Goal: Find specific fact: Find specific fact

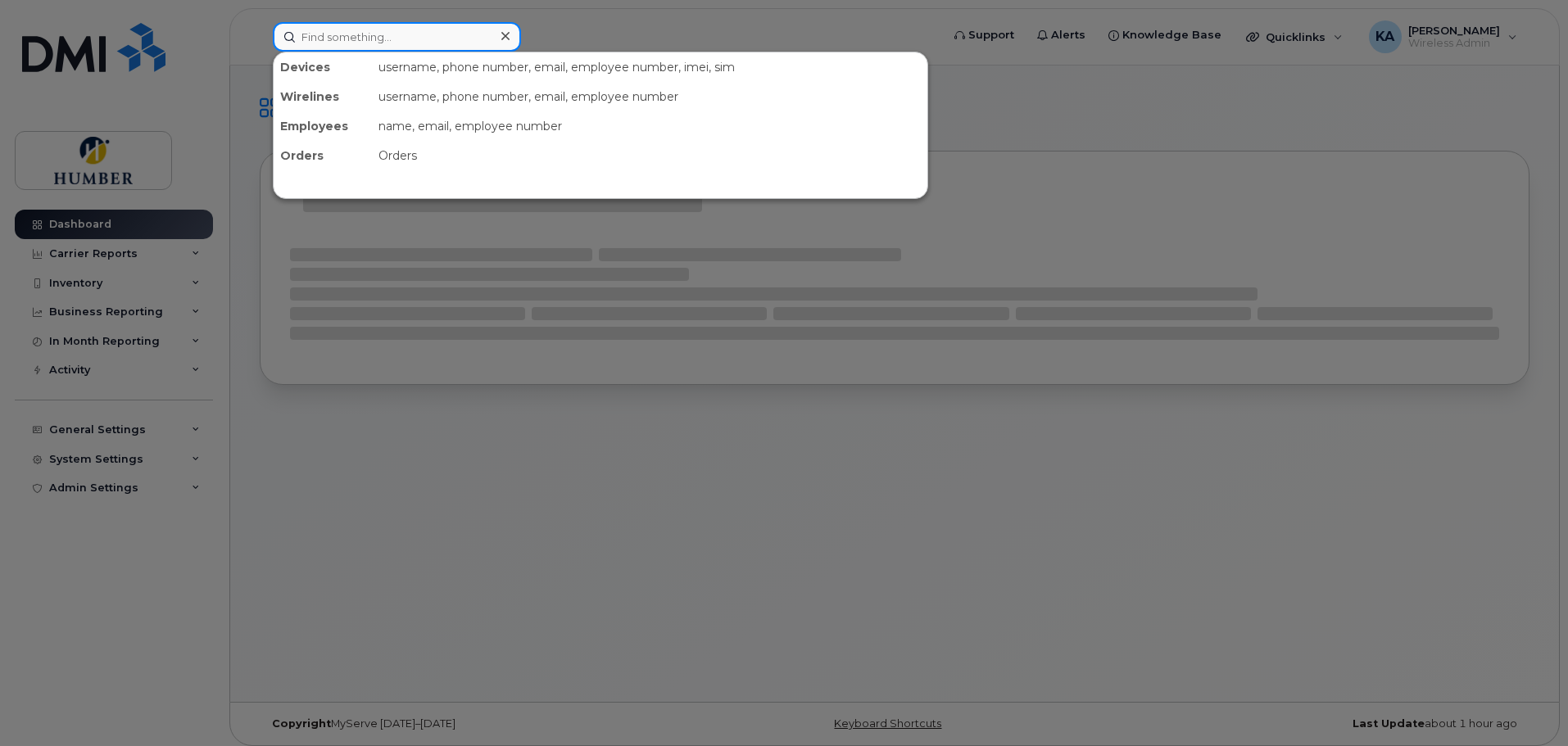
click at [458, 34] on input at bounding box center [397, 37] width 248 height 30
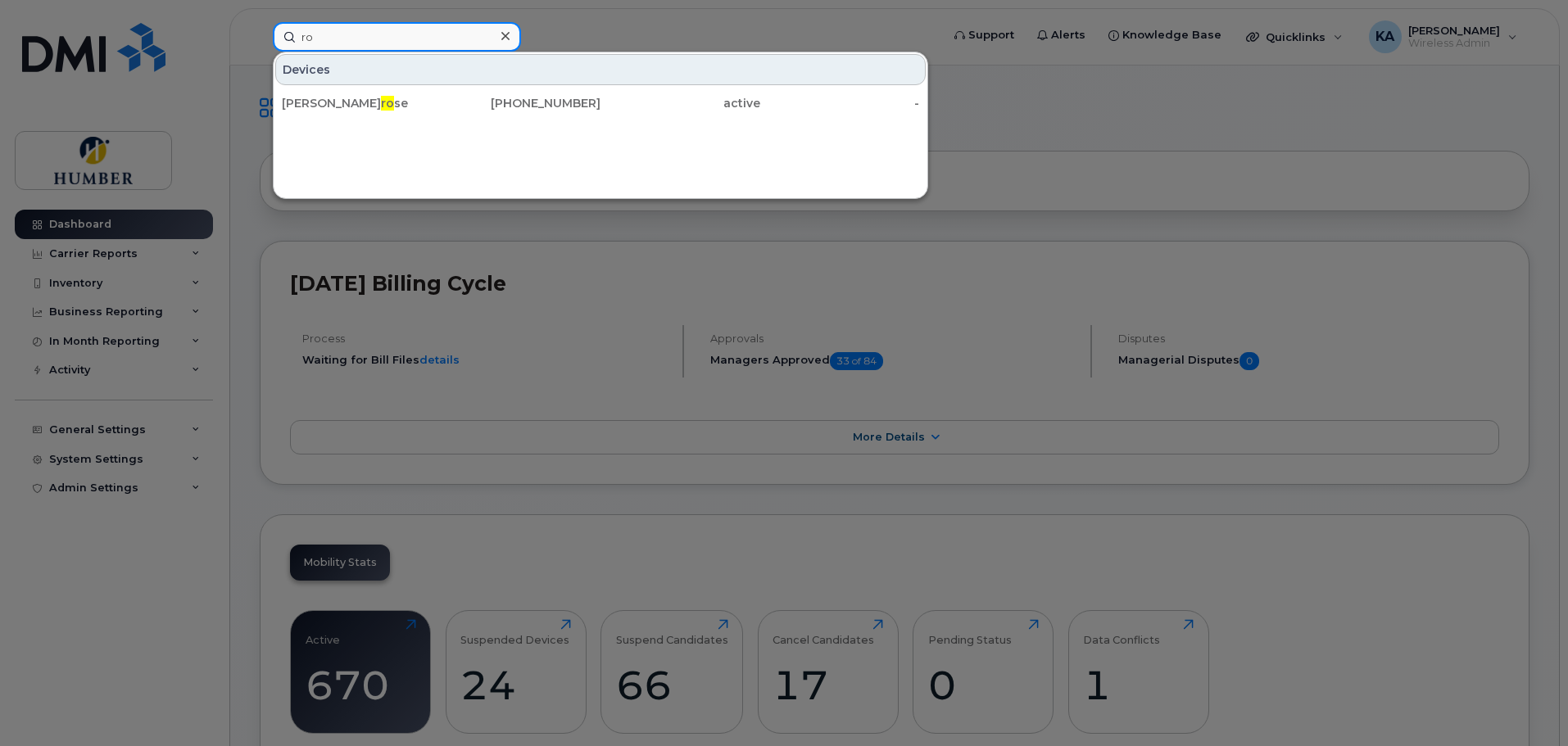
type input "r"
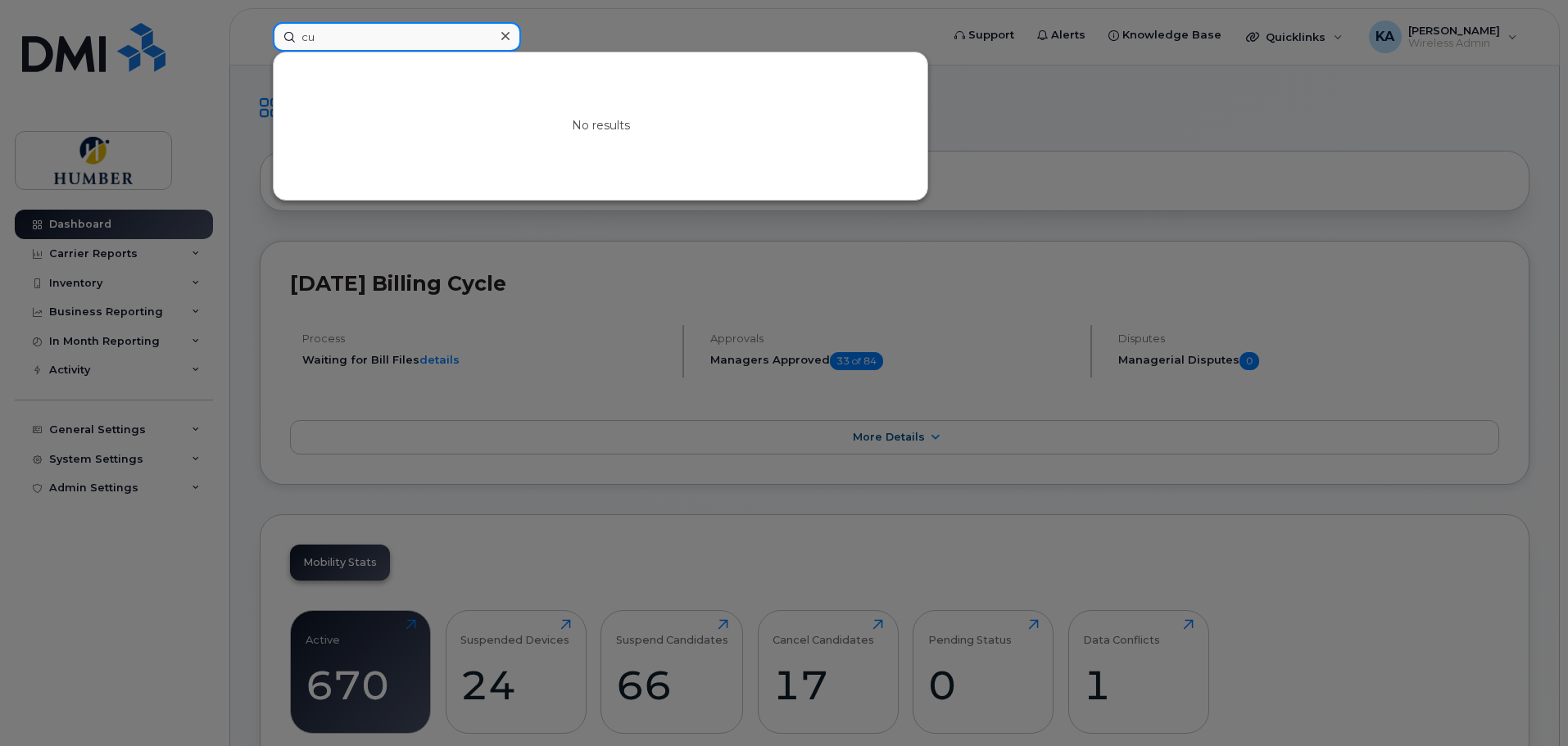
type input "c"
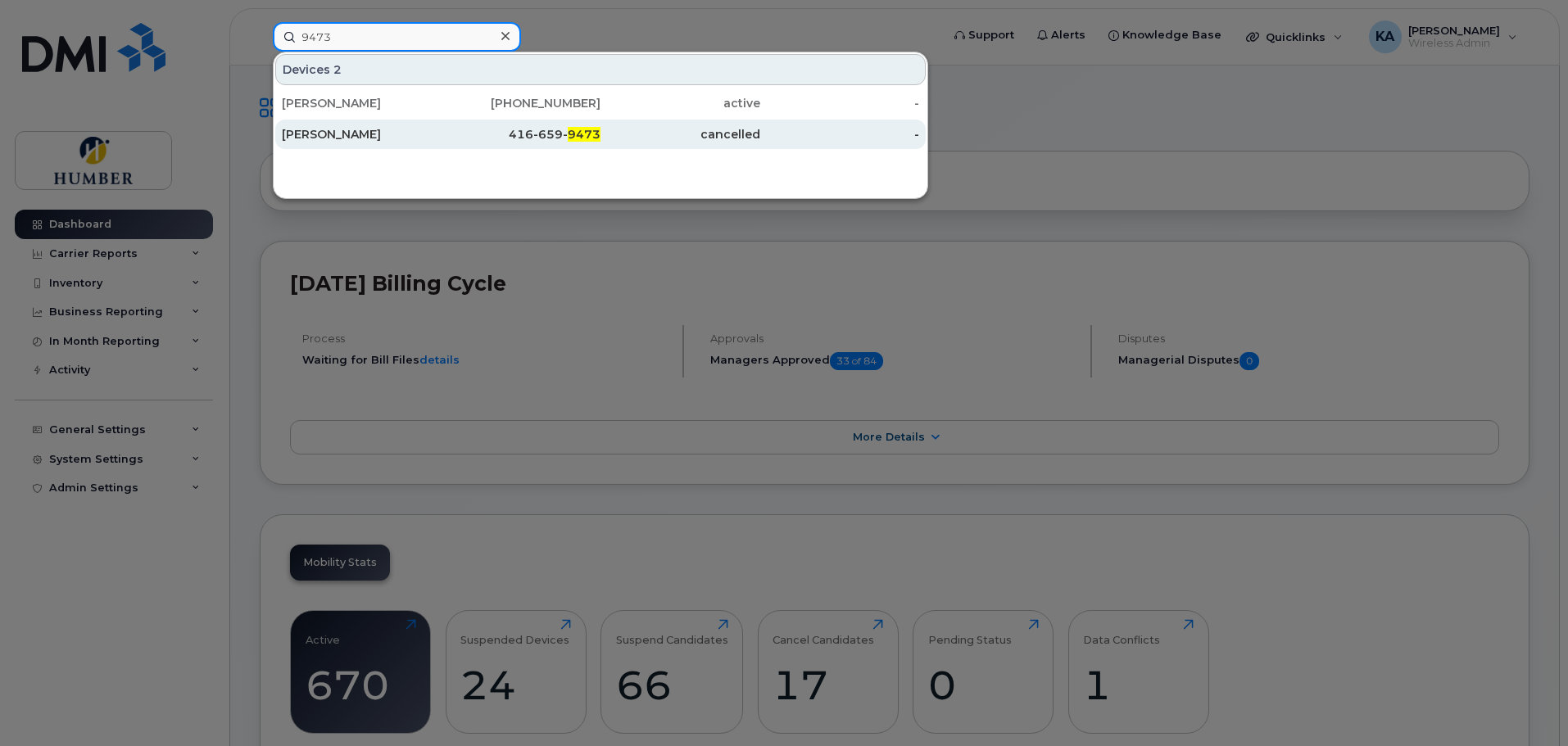
type input "9473"
click at [474, 133] on div "416-659- 9473" at bounding box center [521, 135] width 160 height 17
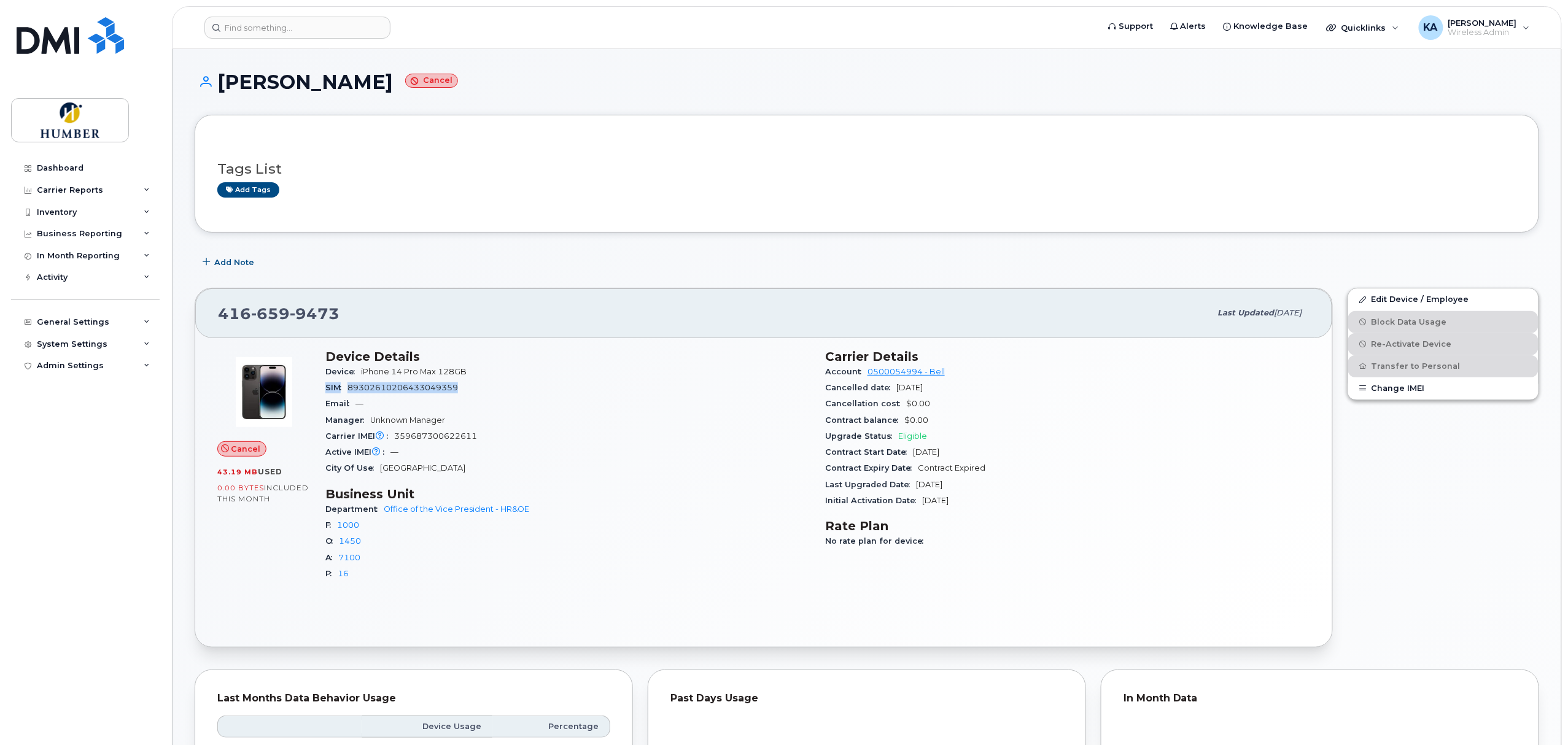
drag, startPoint x: 327, startPoint y: 389, endPoint x: 463, endPoint y: 392, distance: 136.0
click at [463, 392] on div "SIM 89302610206433049359" at bounding box center [568, 388] width 485 height 16
copy div "SIM 89302610206433049359"
click at [69, 165] on div "Dashboard" at bounding box center [60, 168] width 47 height 10
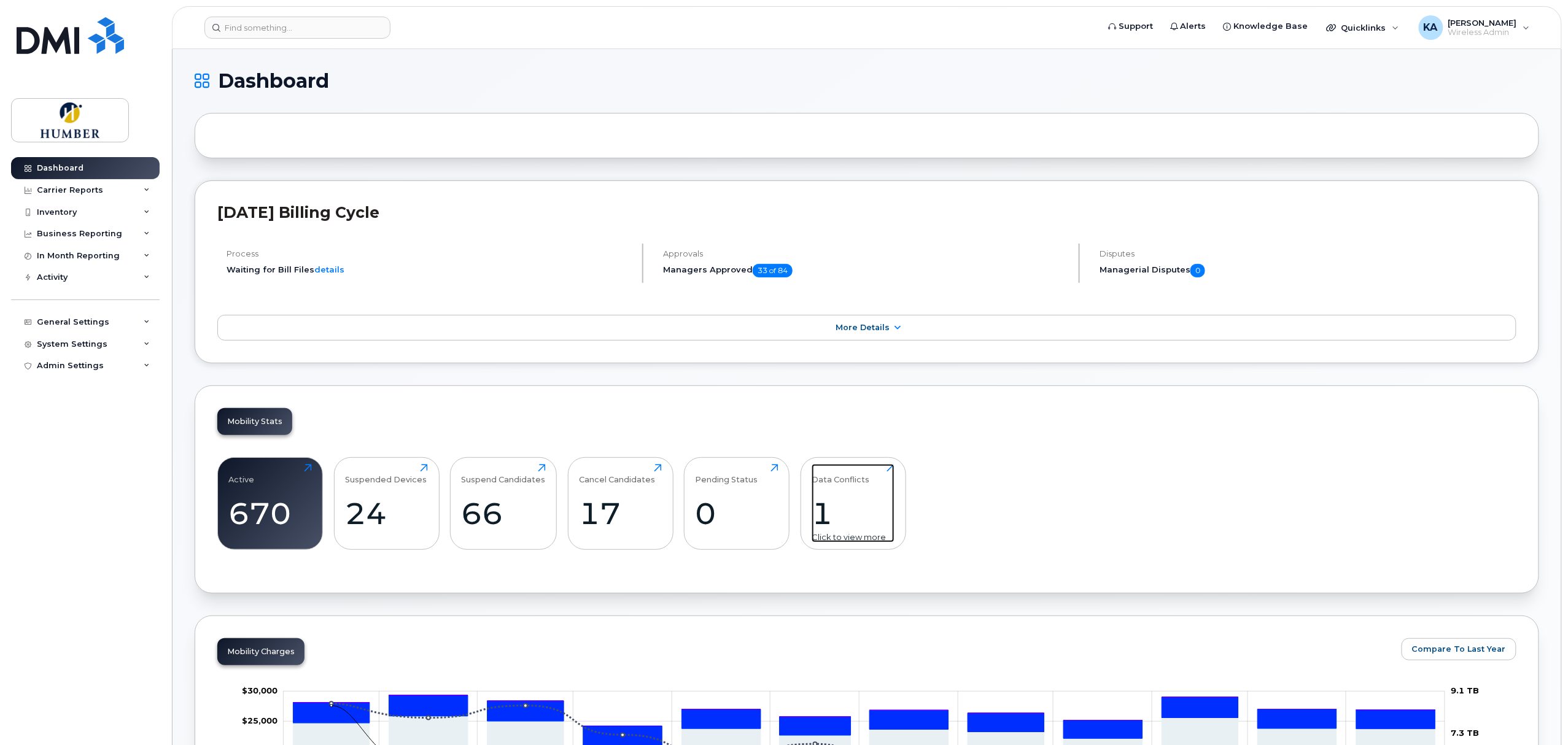
click at [828, 506] on div "1" at bounding box center [853, 513] width 83 height 36
